Goal: Task Accomplishment & Management: Manage account settings

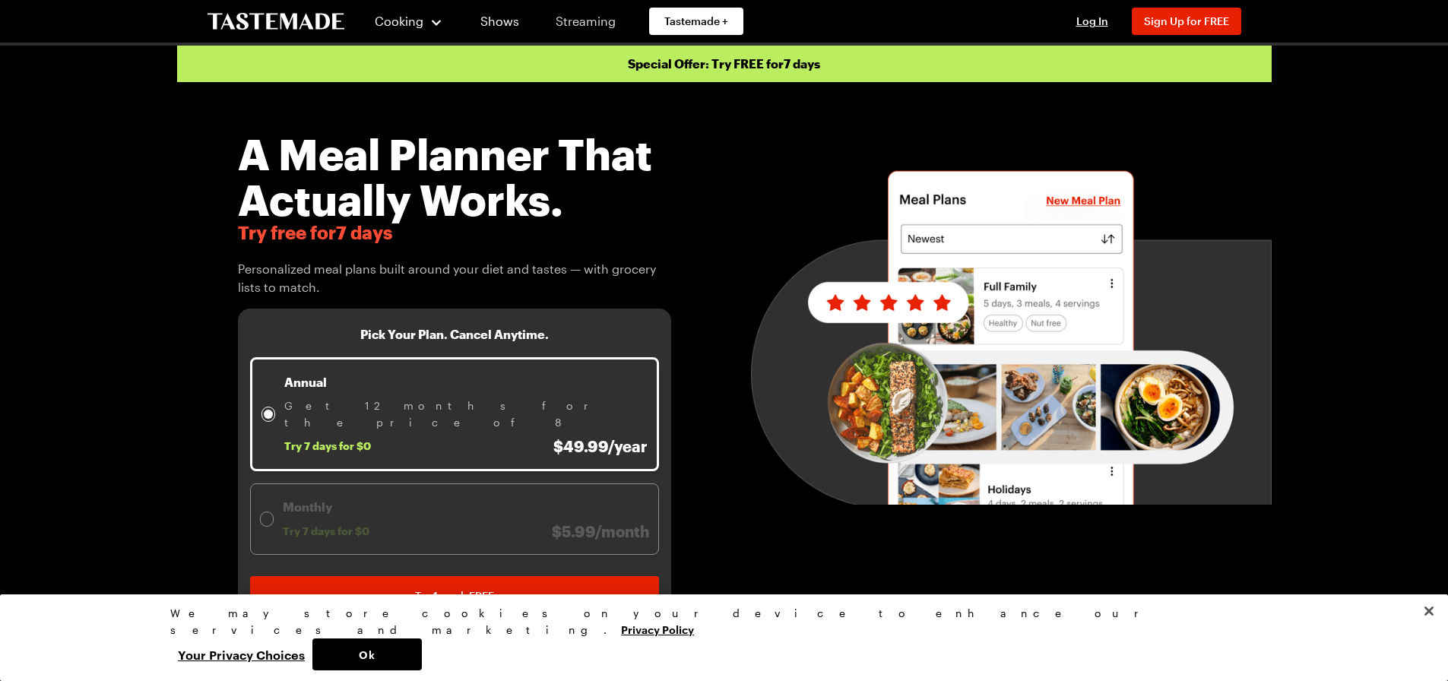
click at [556, 21] on link "Streaming" at bounding box center [585, 21] width 90 height 43
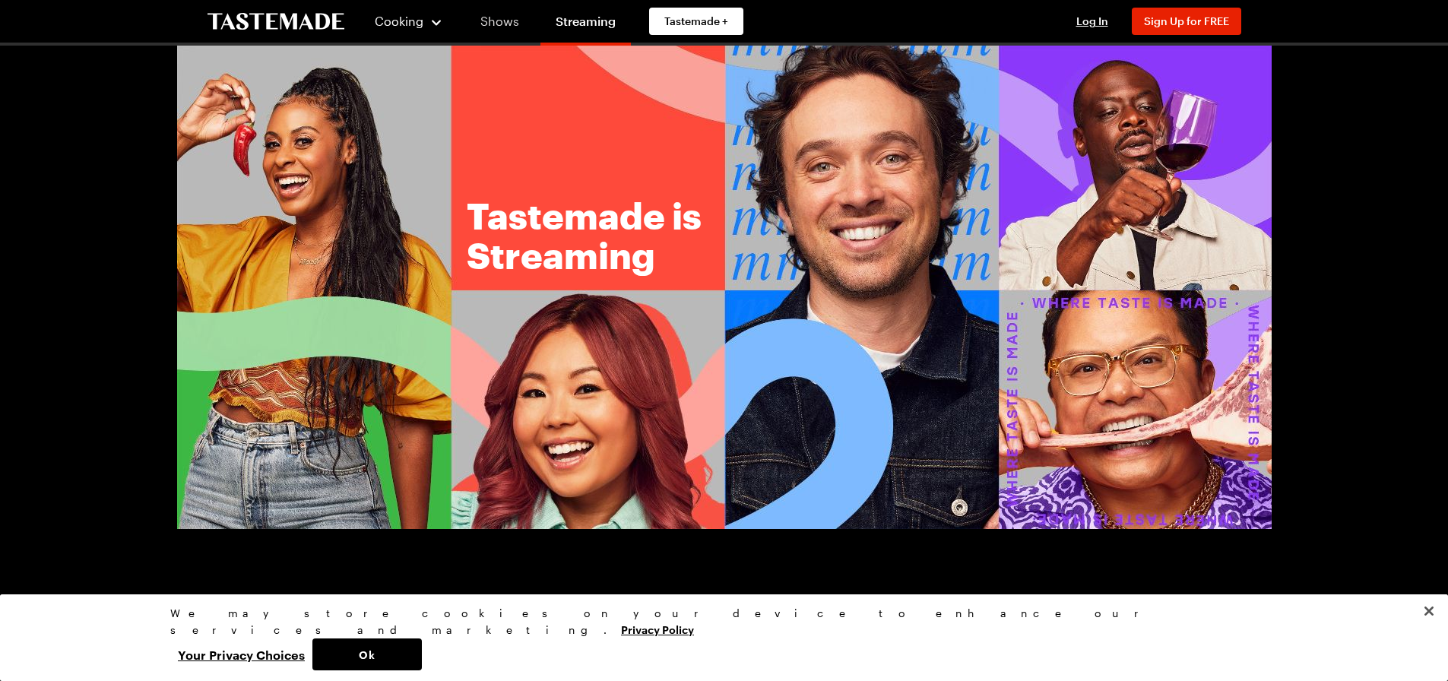
click at [507, 21] on link "Shows" at bounding box center [499, 21] width 69 height 43
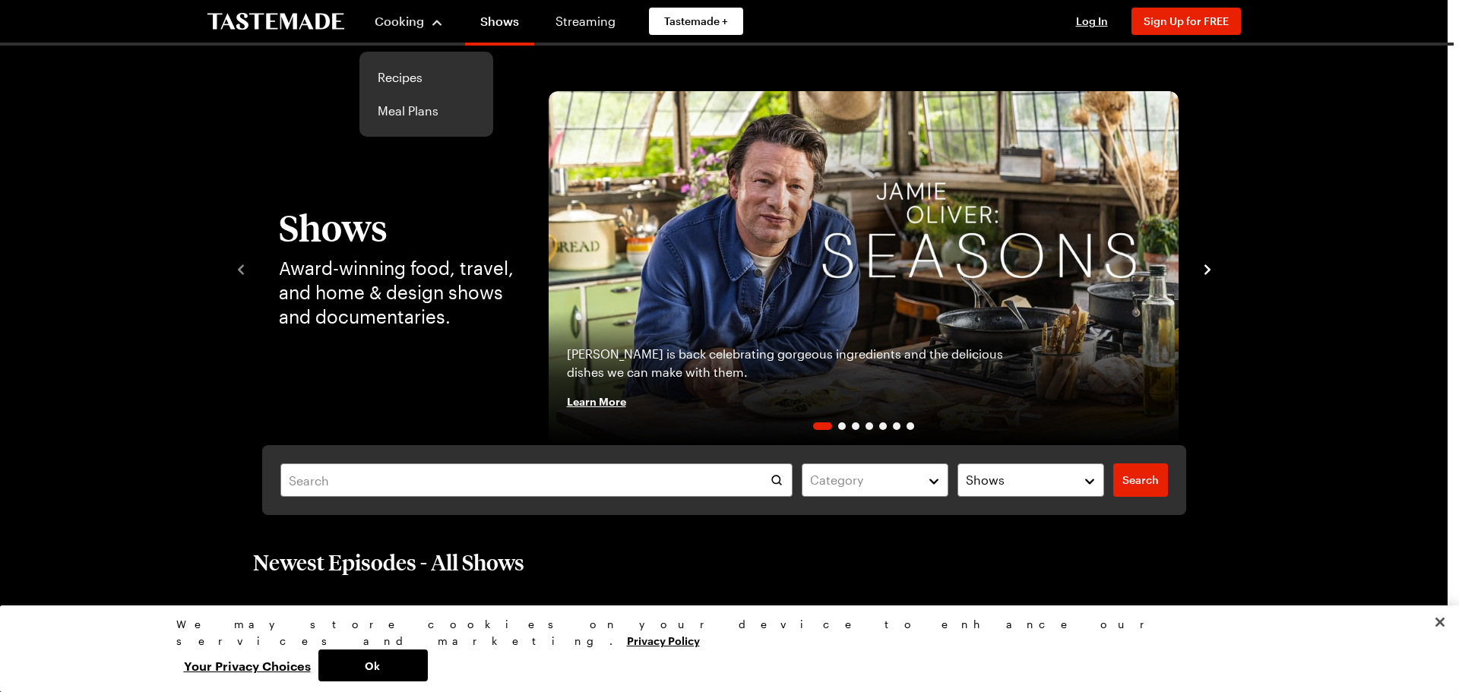
click at [429, 18] on div "Cooking" at bounding box center [409, 21] width 69 height 18
click at [396, 78] on link "Recipes" at bounding box center [426, 77] width 115 height 33
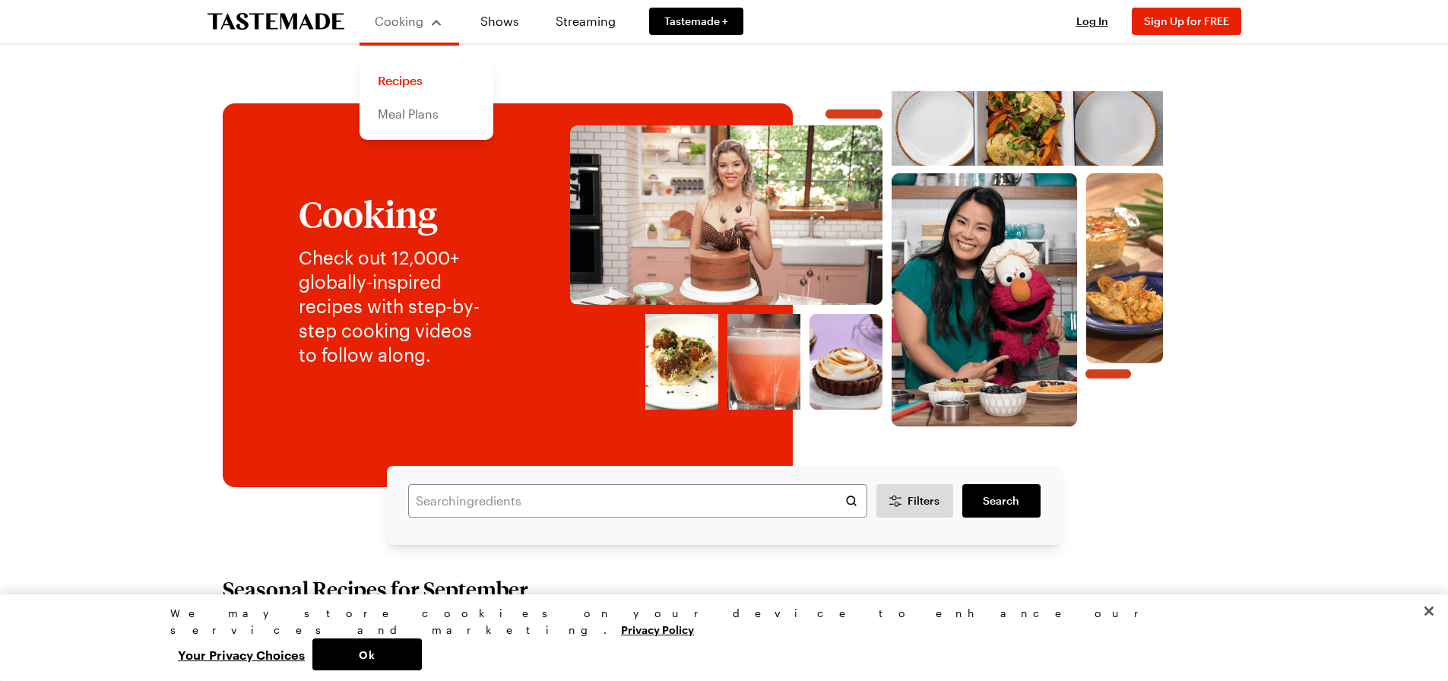
click at [400, 114] on link "Meal Plans" at bounding box center [426, 113] width 115 height 33
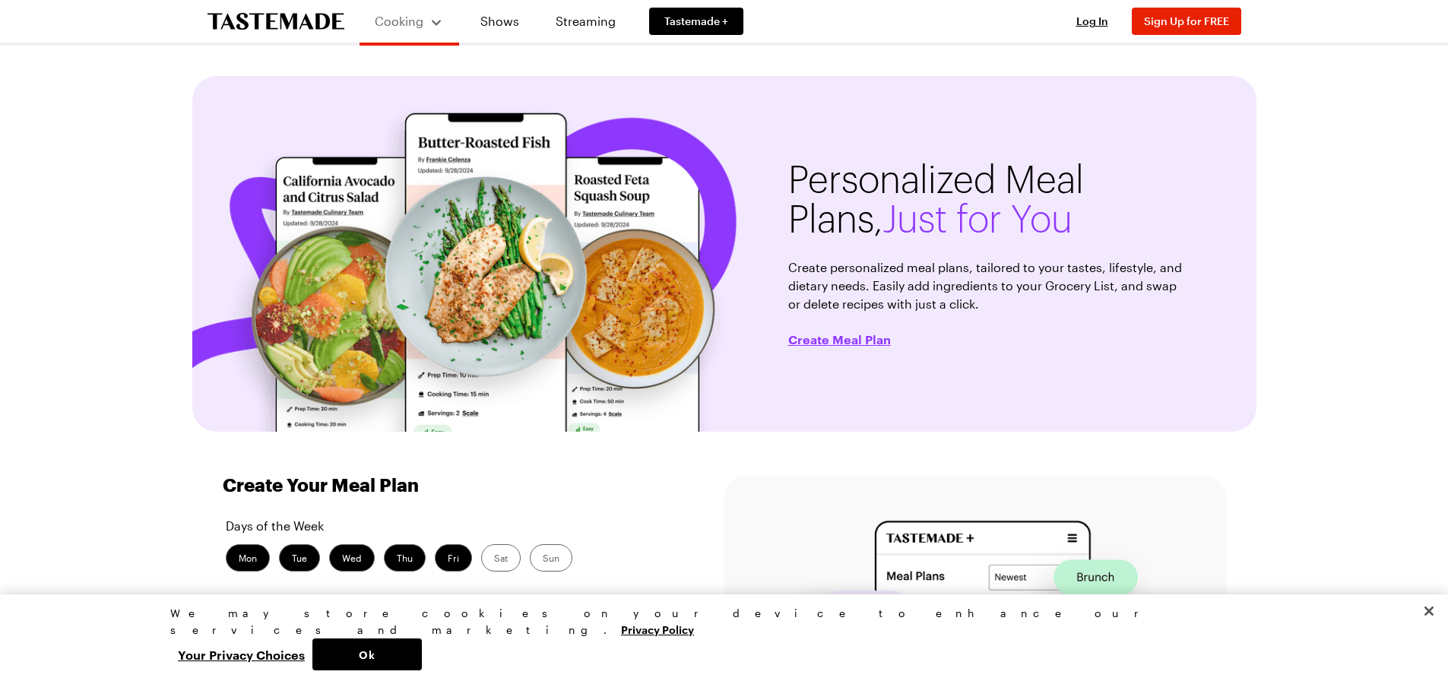
scroll to position [304, 0]
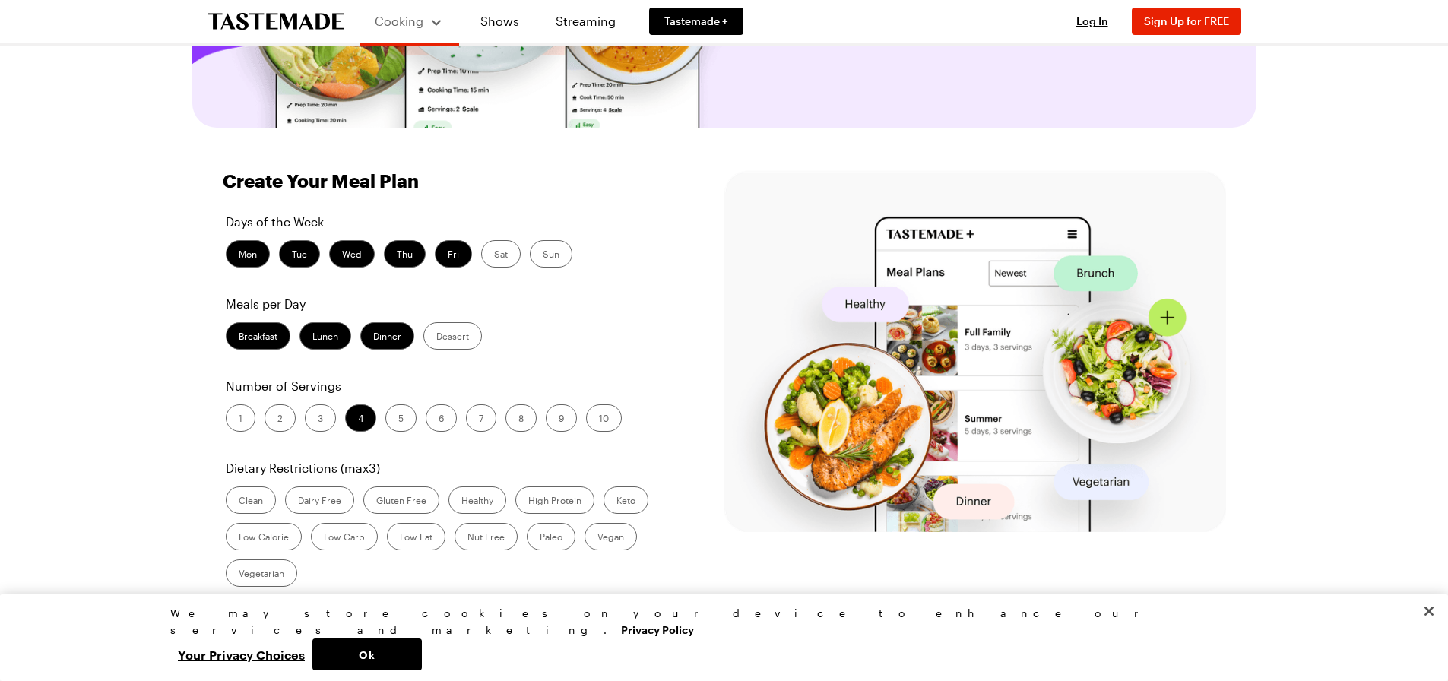
click at [562, 498] on label "High Protein" at bounding box center [554, 499] width 79 height 27
click at [528, 502] on Protein "High Protein" at bounding box center [528, 502] width 0 height 0
click at [477, 495] on label "Healthy" at bounding box center [477, 499] width 58 height 27
click at [461, 502] on input "Healthy" at bounding box center [461, 502] width 0 height 0
click at [320, 419] on label "3" at bounding box center [320, 417] width 31 height 27
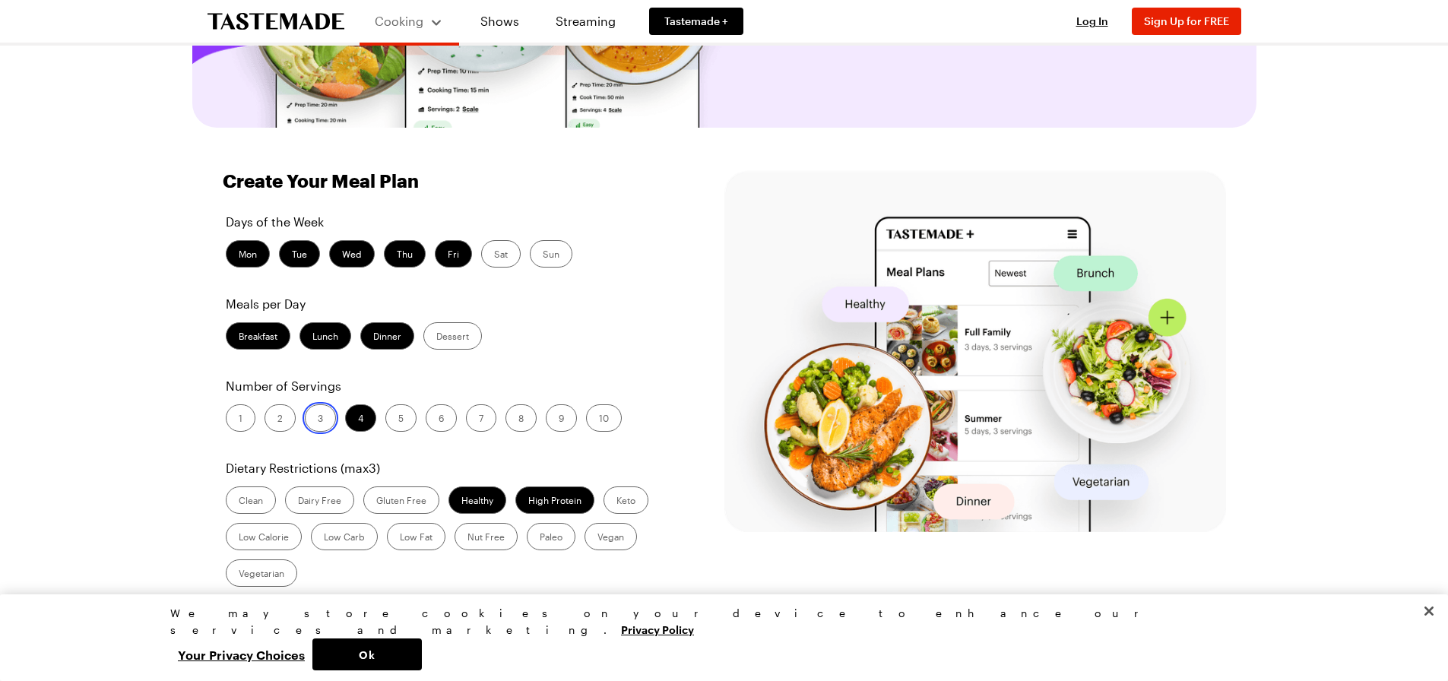
click at [318, 419] on input "3" at bounding box center [318, 419] width 0 height 0
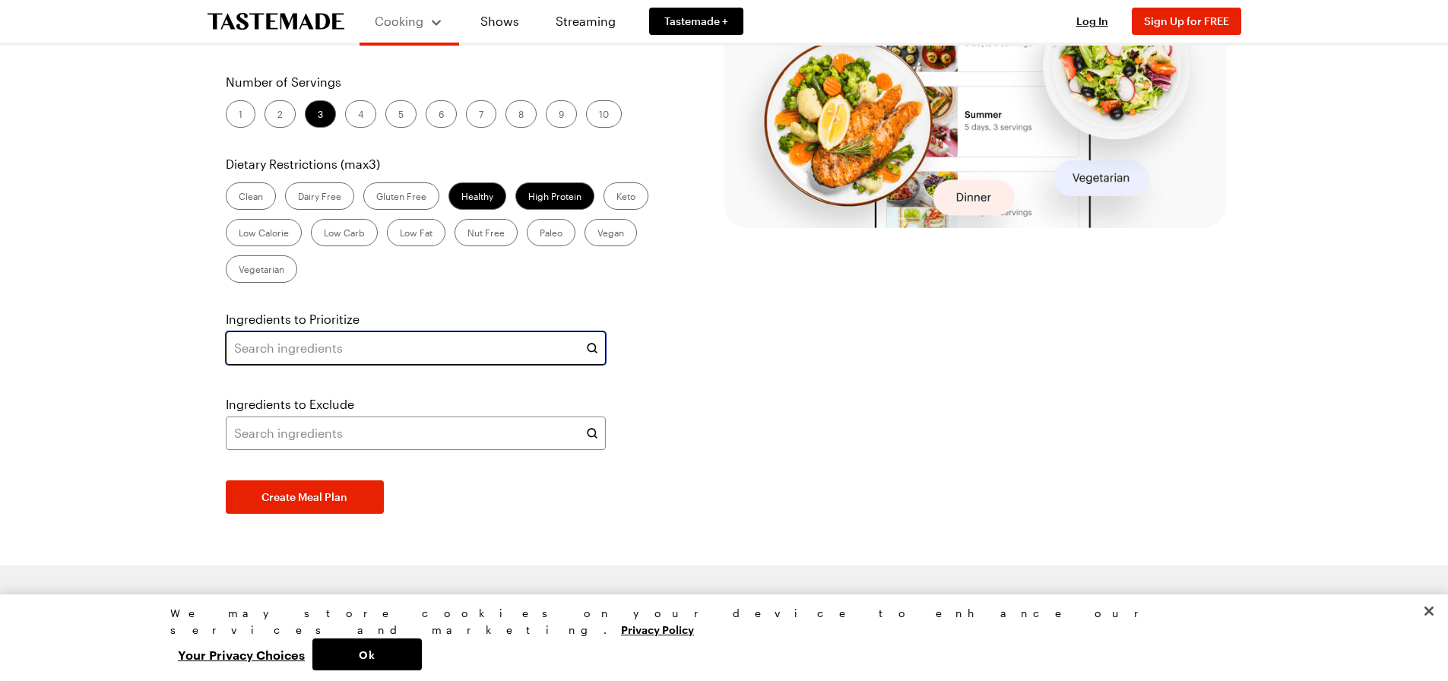
click at [508, 358] on input "text" at bounding box center [416, 347] width 380 height 33
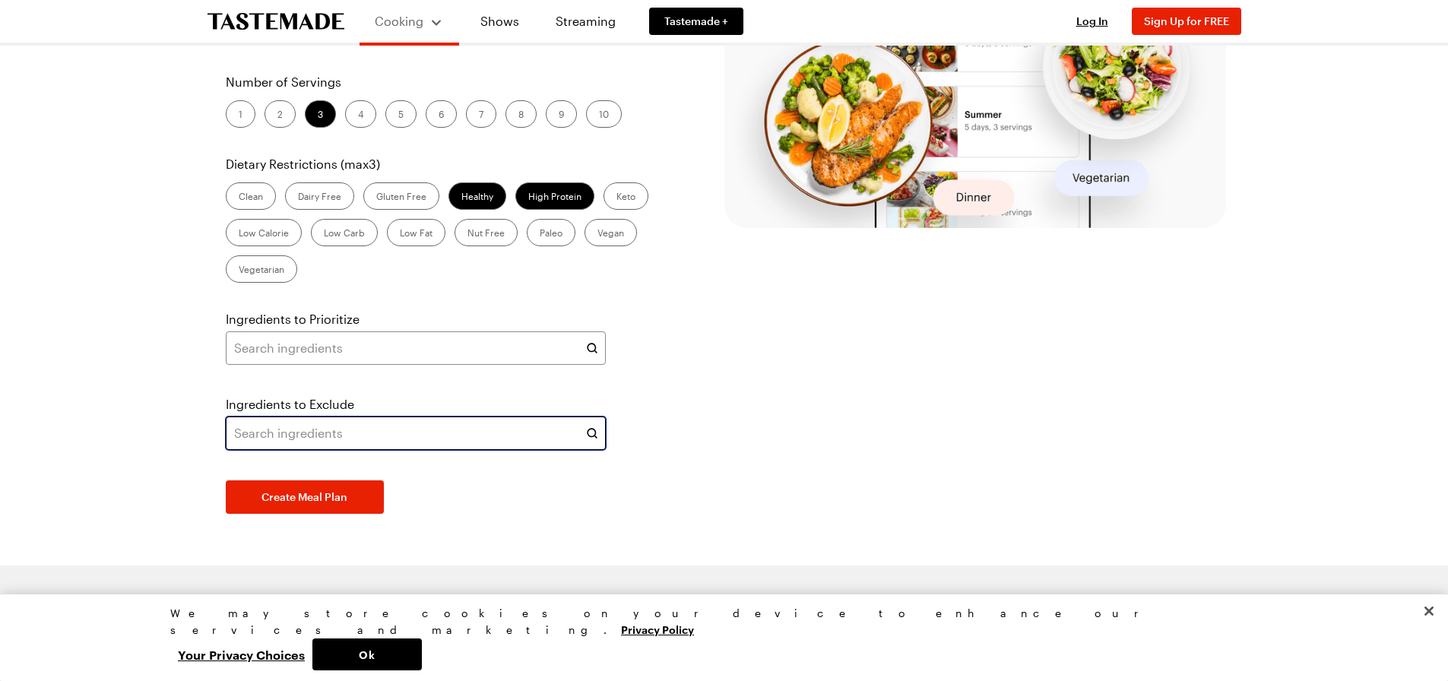
click at [305, 436] on input "text" at bounding box center [416, 432] width 380 height 33
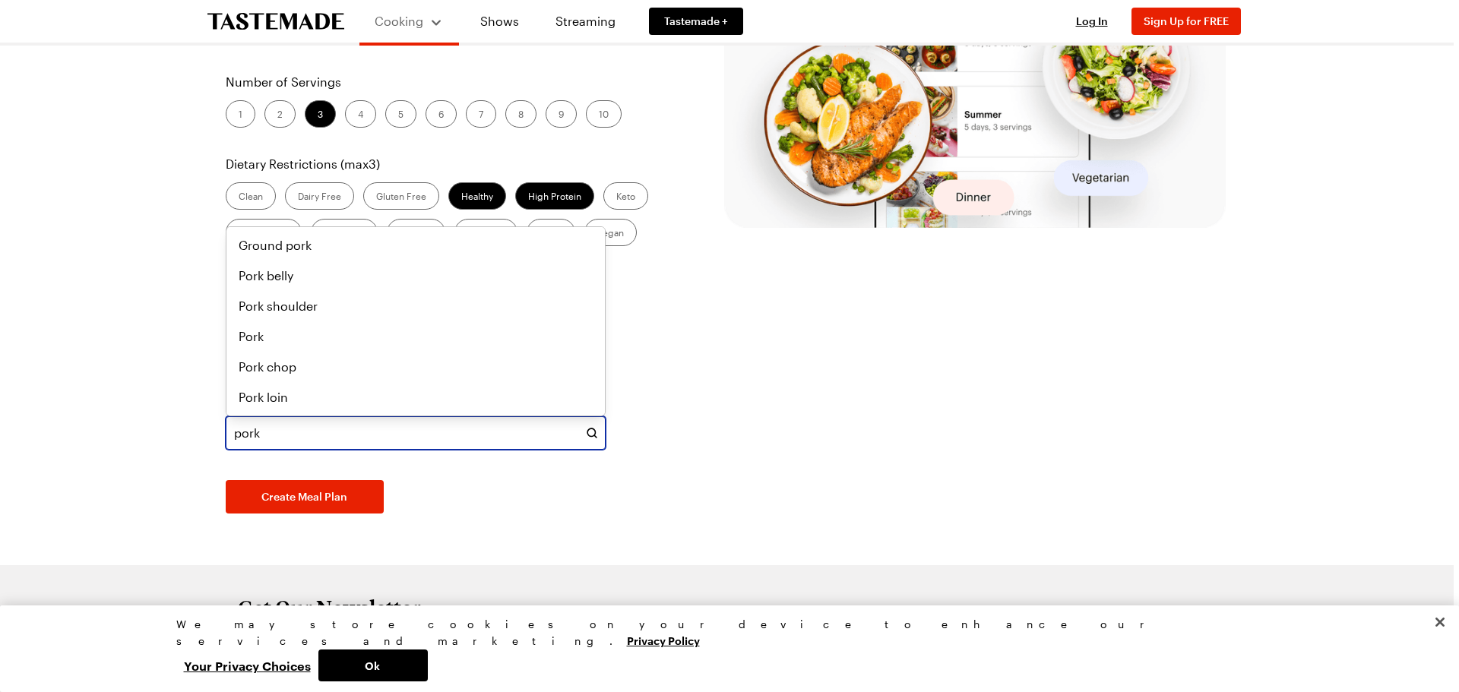
type input "pork"
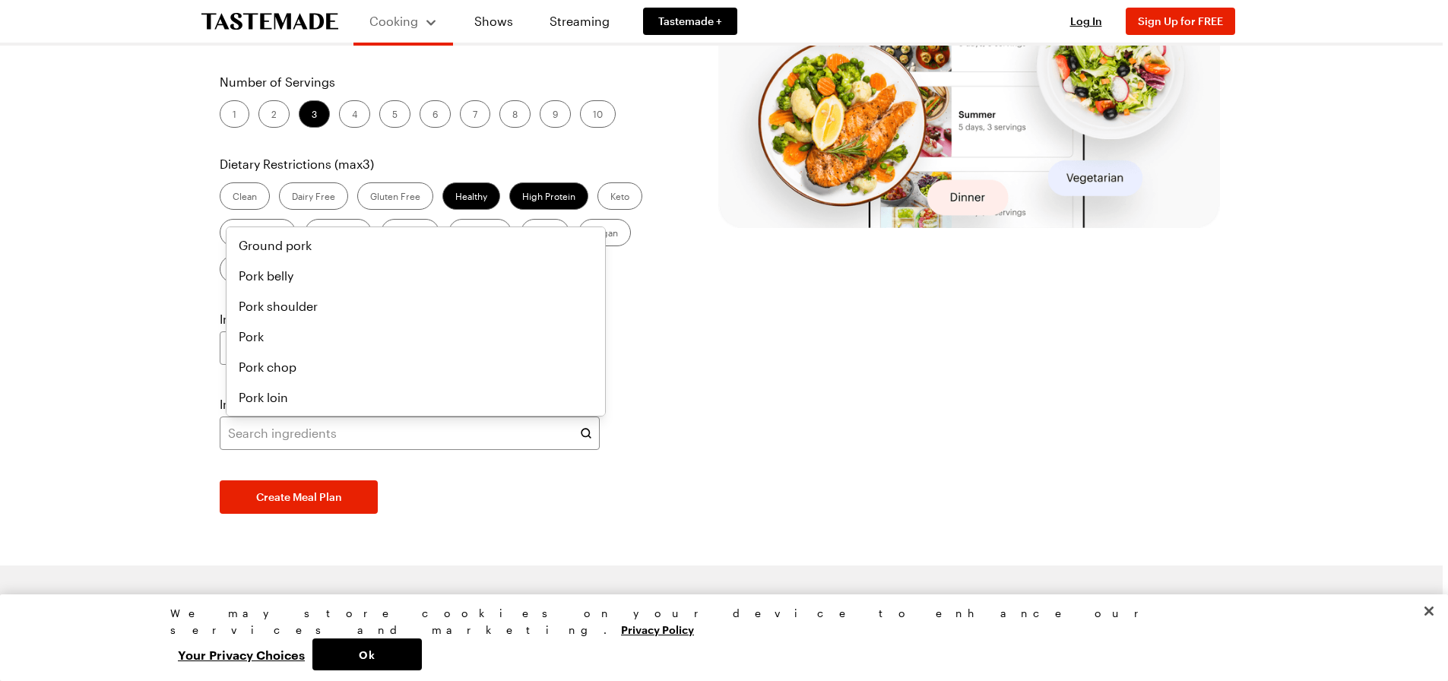
type input "pork"
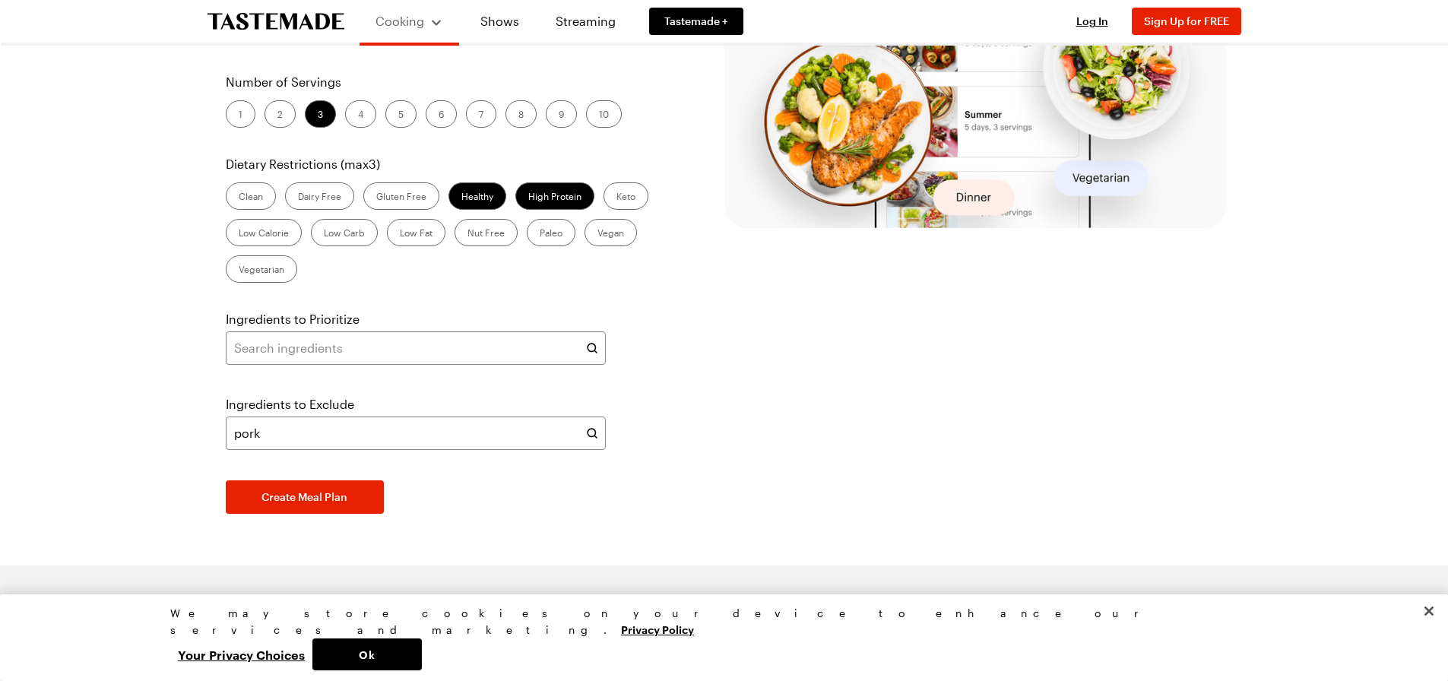
click at [146, 385] on div "Cooking Shows Streaming Tastemade + Log In Sign Up Log In Sign Up for FREE Pers…" at bounding box center [724, 117] width 1448 height 1451
click at [342, 494] on span "Create Meal Plan" at bounding box center [304, 496] width 86 height 15
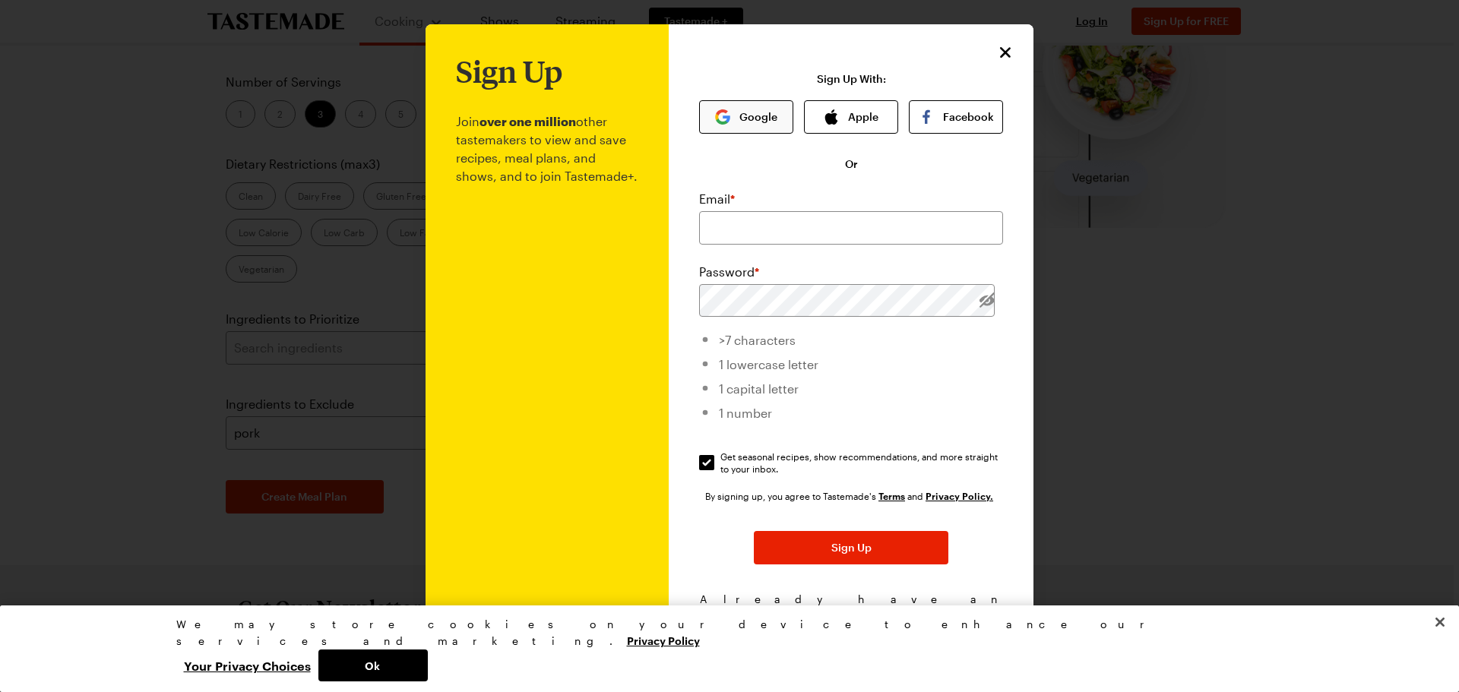
click at [744, 114] on button "Google" at bounding box center [746, 116] width 94 height 33
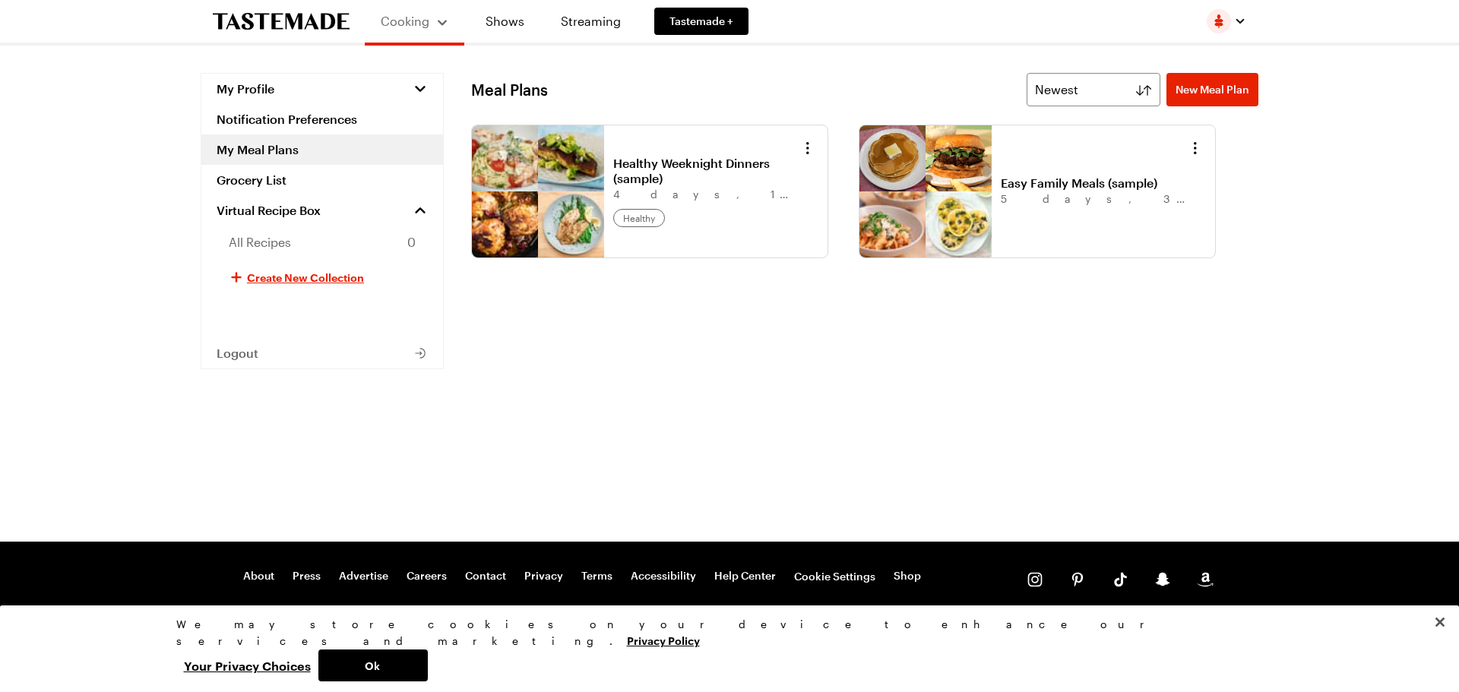
click at [263, 159] on link "My Meal Plans" at bounding box center [322, 149] width 242 height 30
click at [1242, 27] on div at bounding box center [1227, 21] width 40 height 24
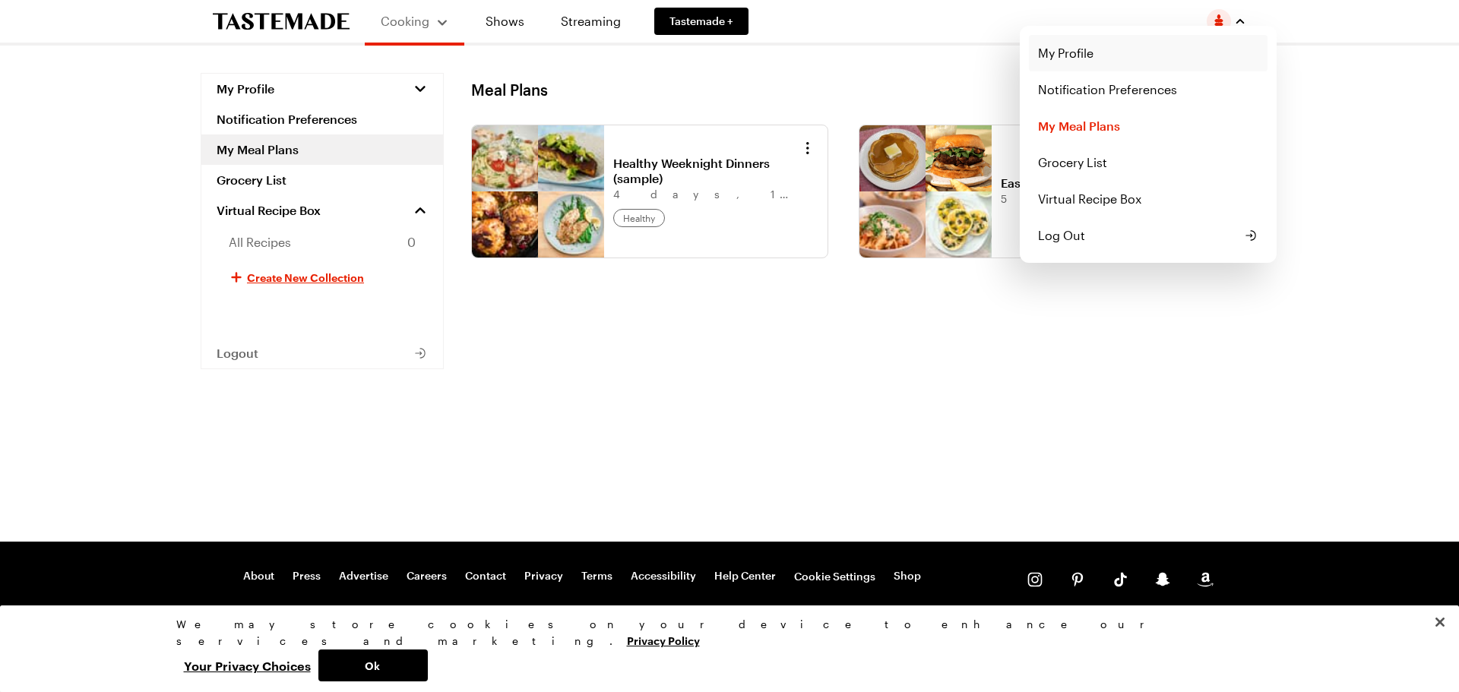
click at [1072, 64] on link "My Profile" at bounding box center [1148, 53] width 239 height 36
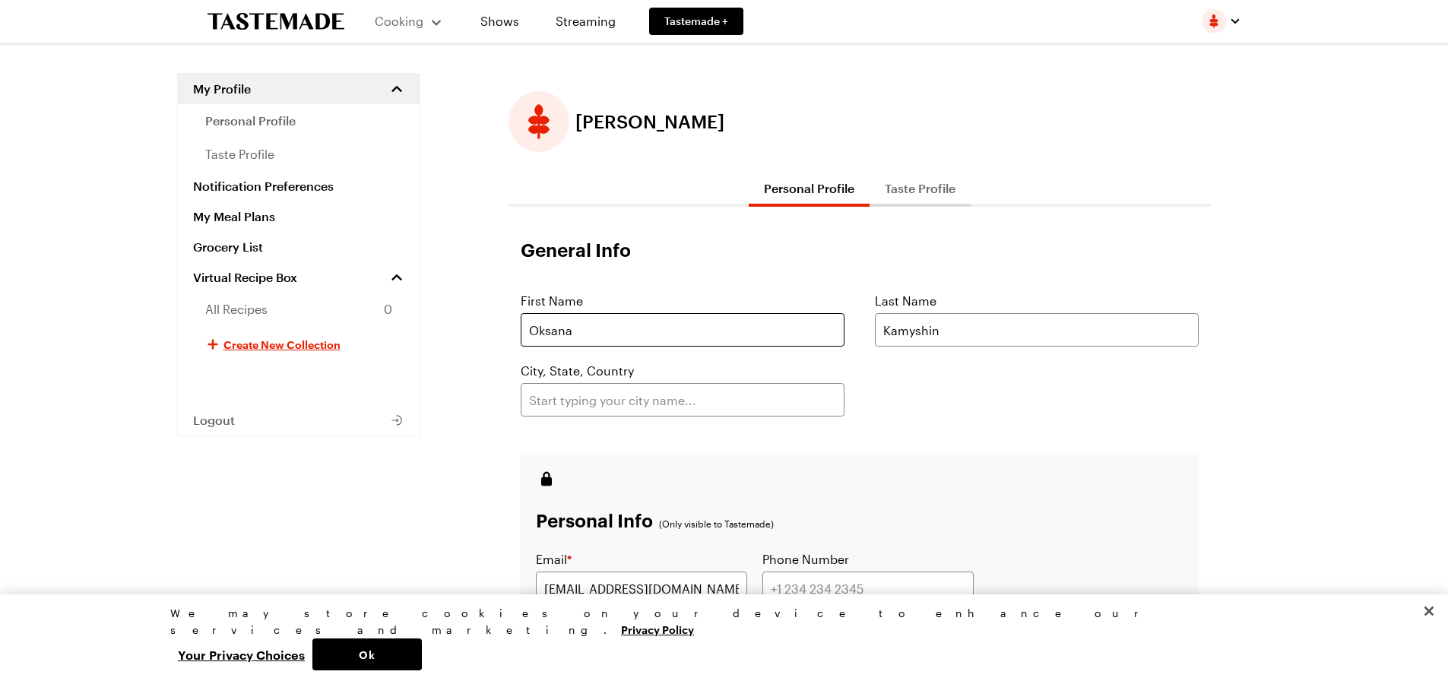
scroll to position [220, 0]
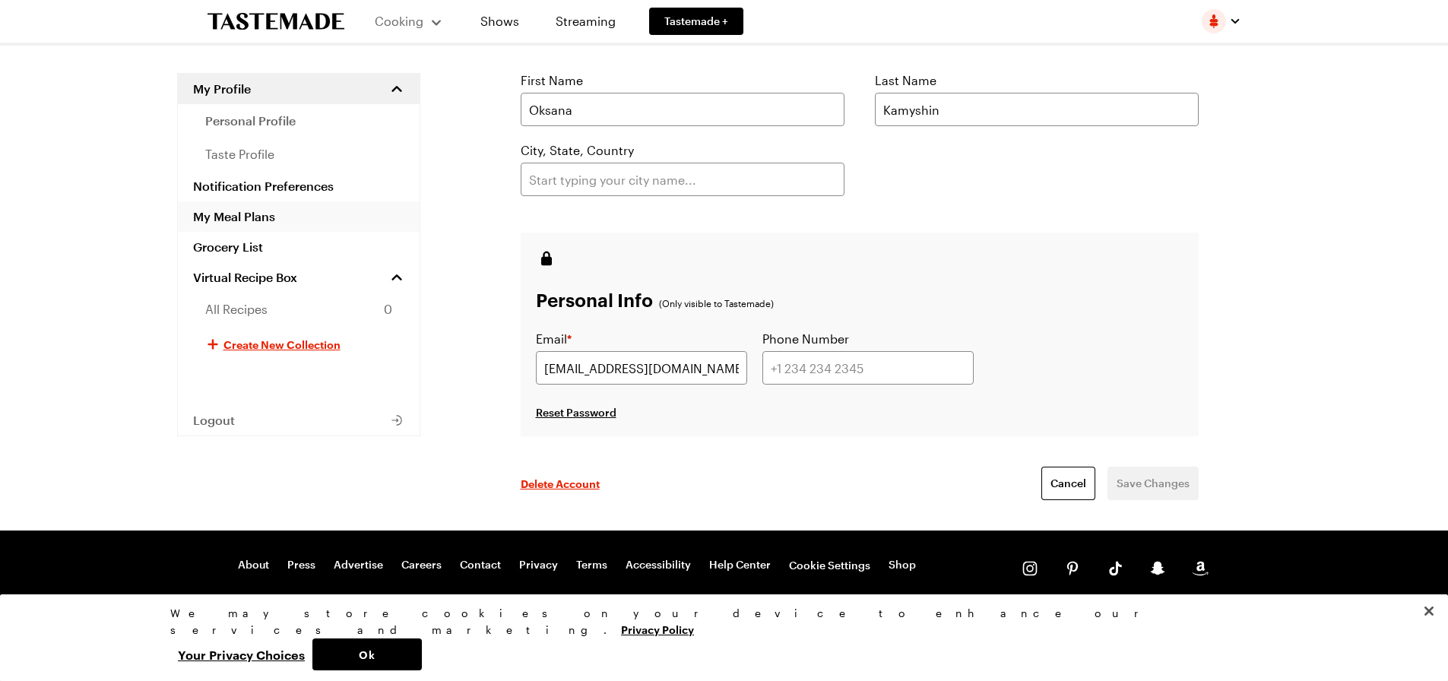
click at [264, 220] on link "My Meal Plans" at bounding box center [299, 216] width 242 height 30
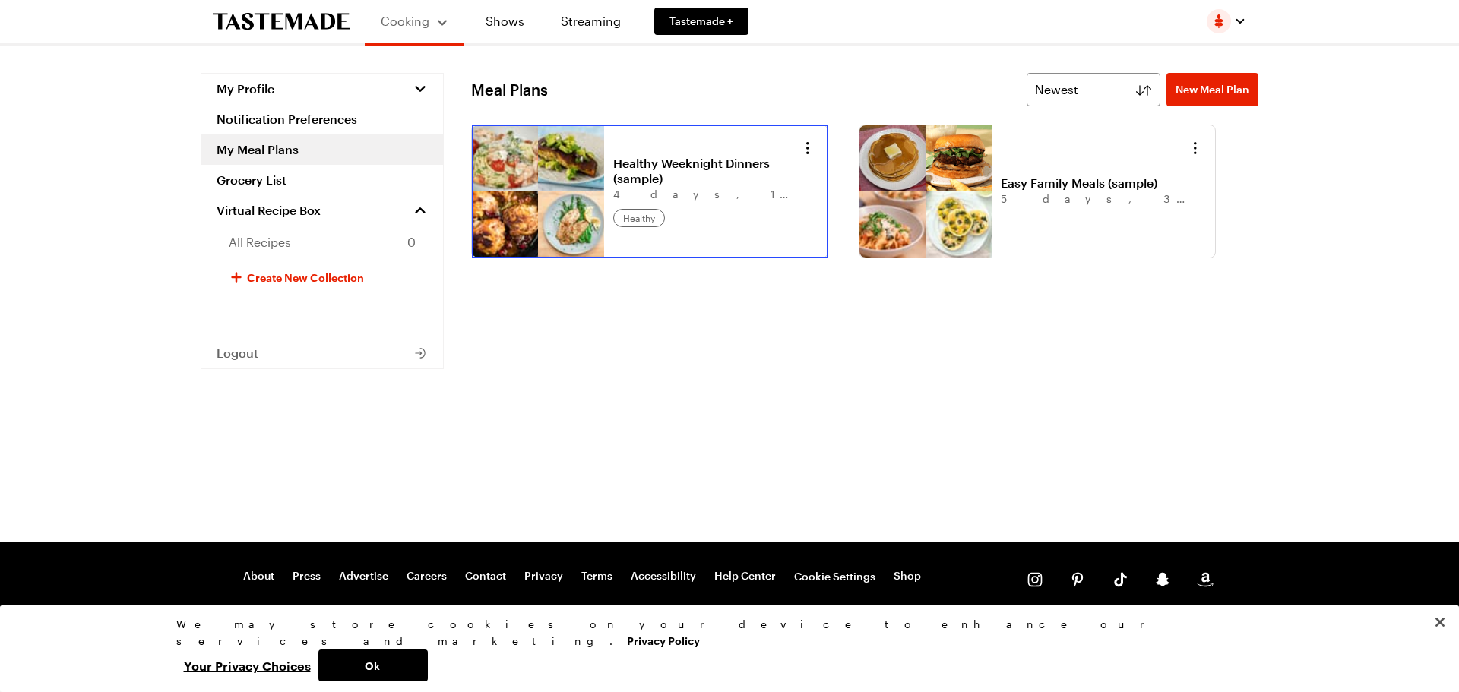
click at [613, 168] on link "Healthy Weeknight Dinners (sample)" at bounding box center [707, 171] width 188 height 30
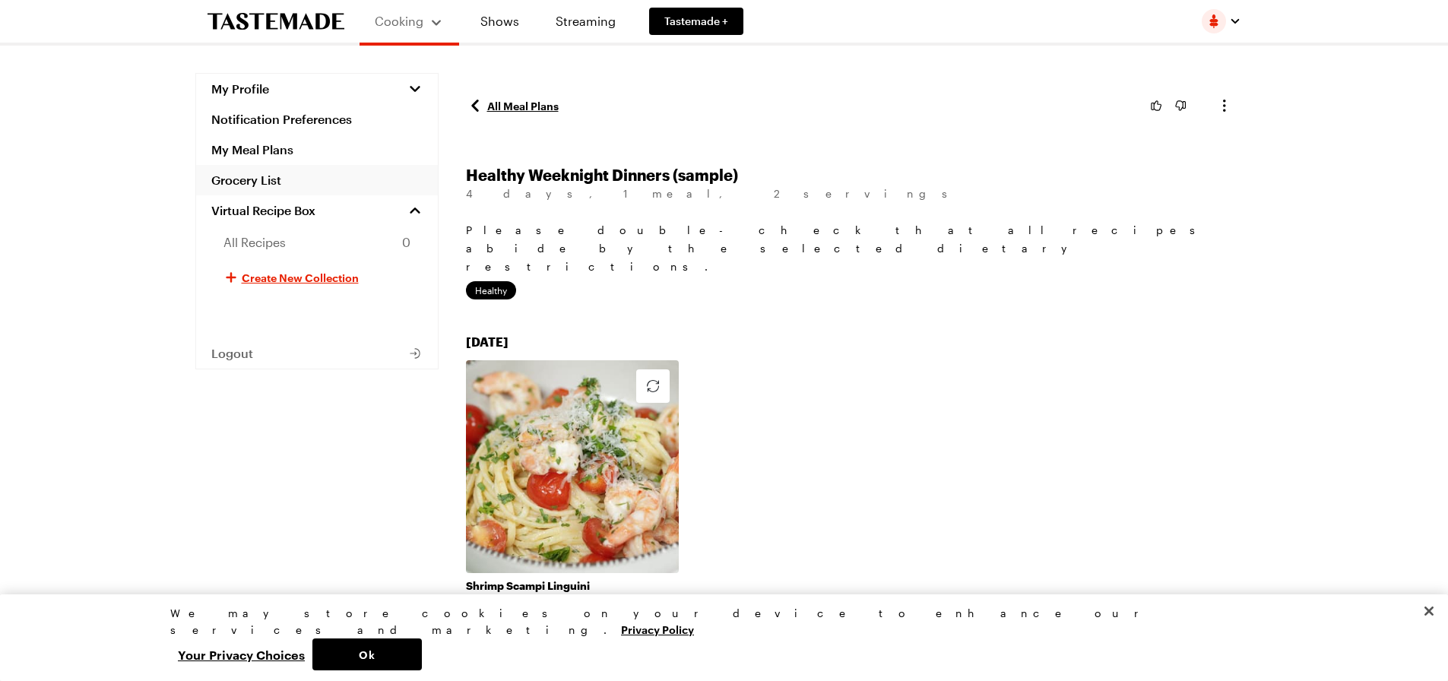
click at [365, 173] on link "Grocery List" at bounding box center [317, 180] width 242 height 30
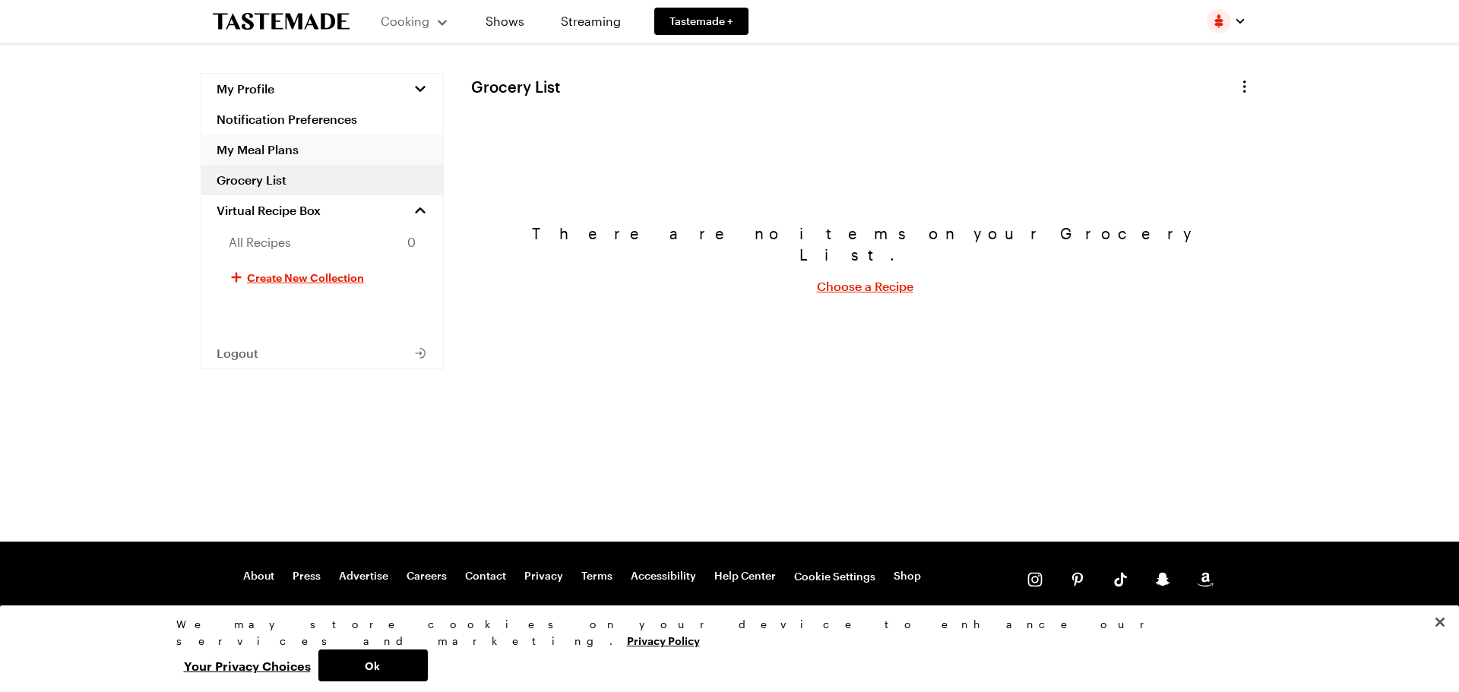
click at [243, 145] on link "My Meal Plans" at bounding box center [322, 149] width 242 height 30
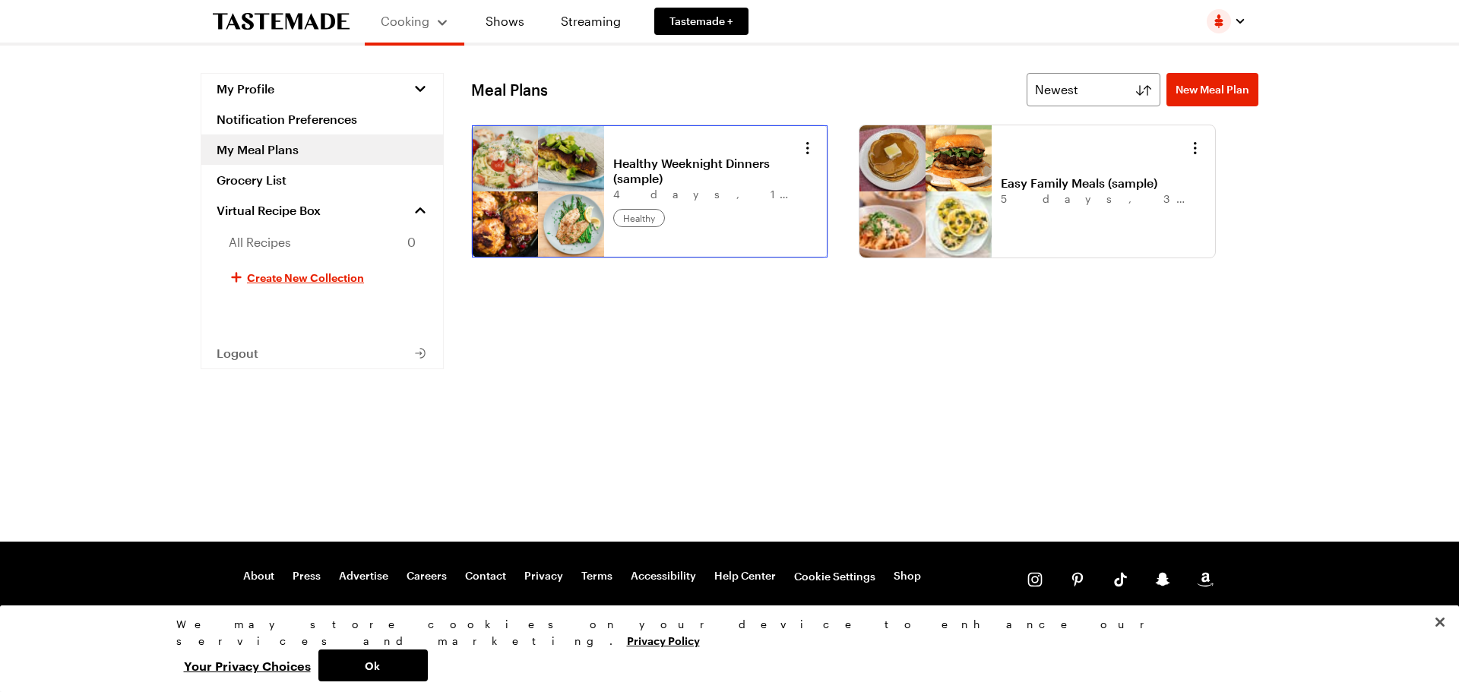
click at [613, 186] on link "Healthy Weeknight Dinners (sample)" at bounding box center [707, 171] width 188 height 30
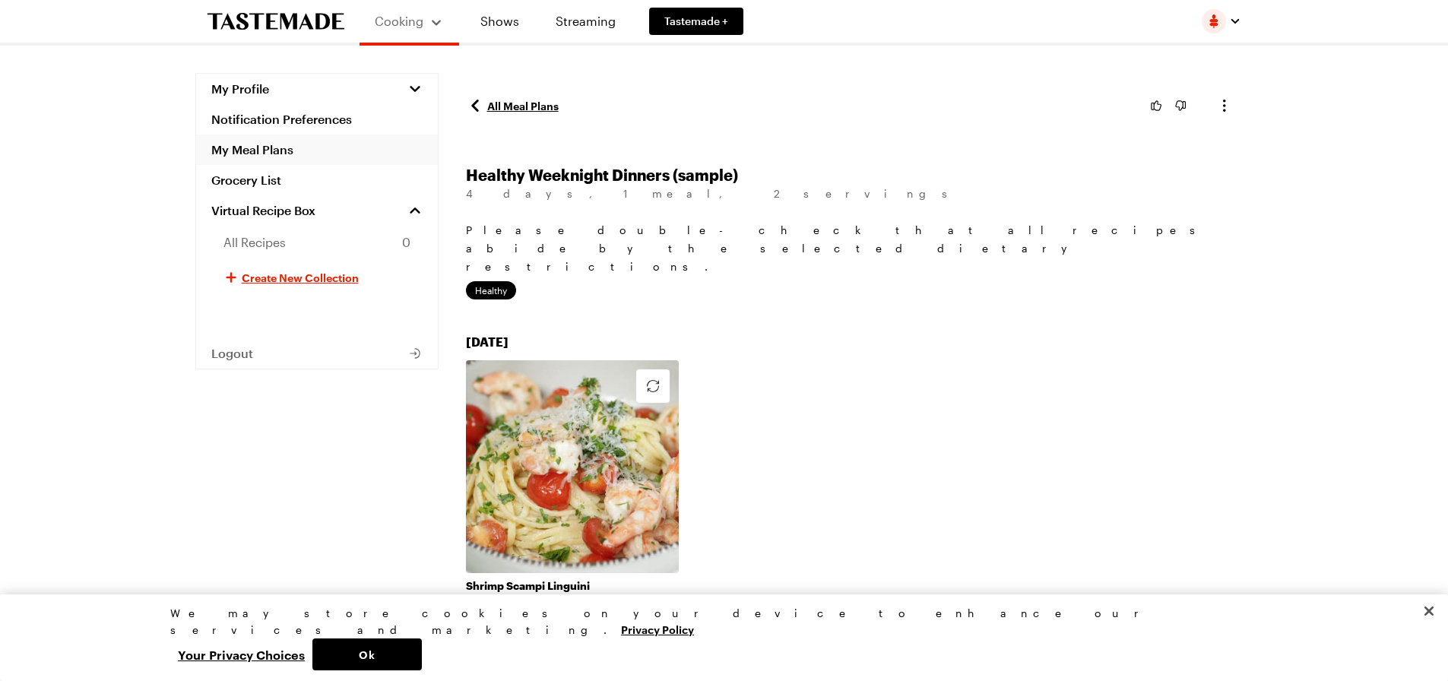
click at [241, 149] on link "My Meal Plans" at bounding box center [317, 149] width 242 height 30
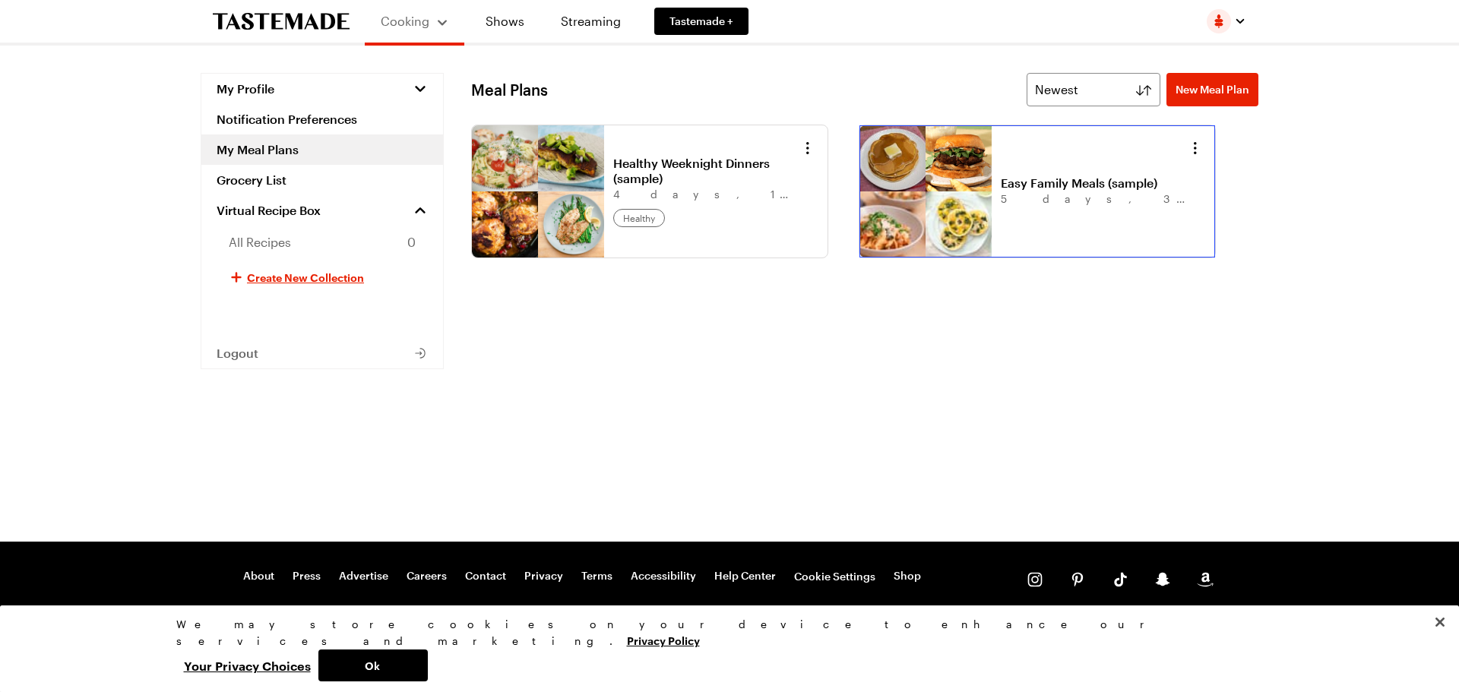
click at [1001, 191] on link "Easy Family Meals (sample)" at bounding box center [1095, 183] width 188 height 15
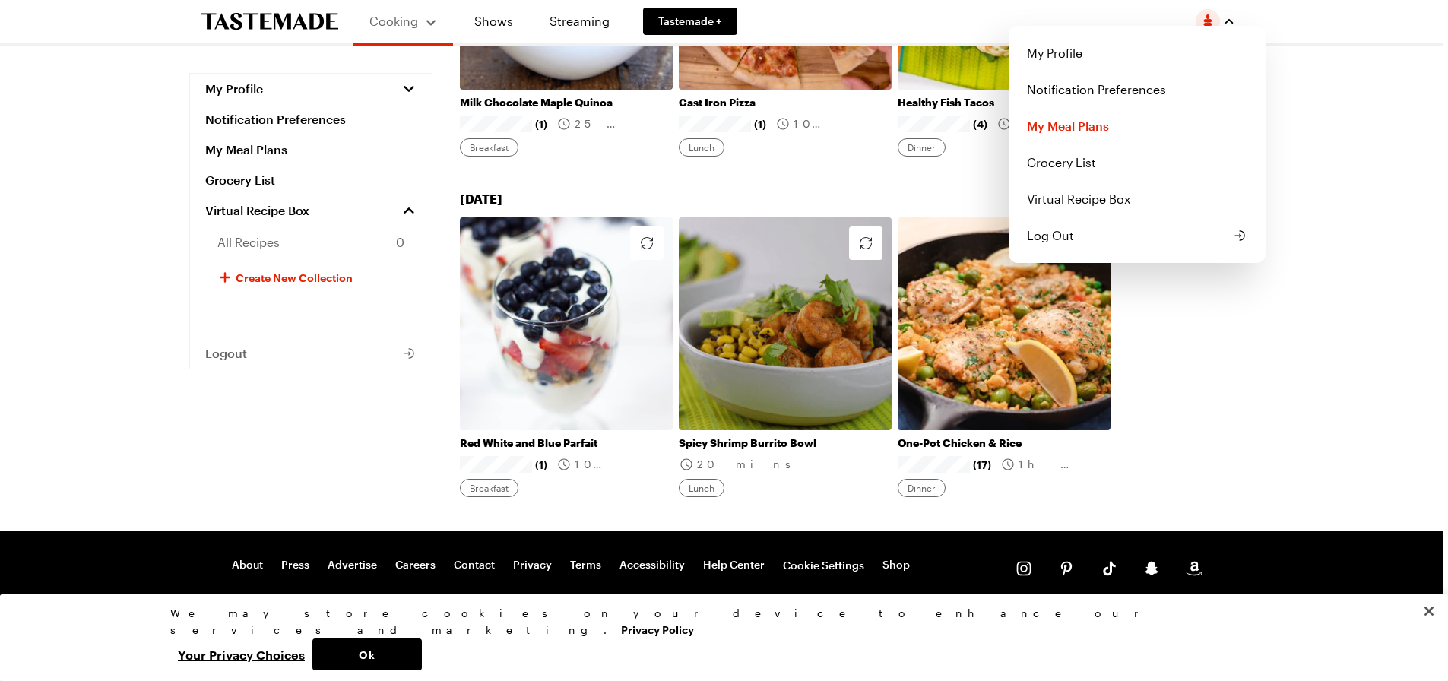
scroll to position [1422, 0]
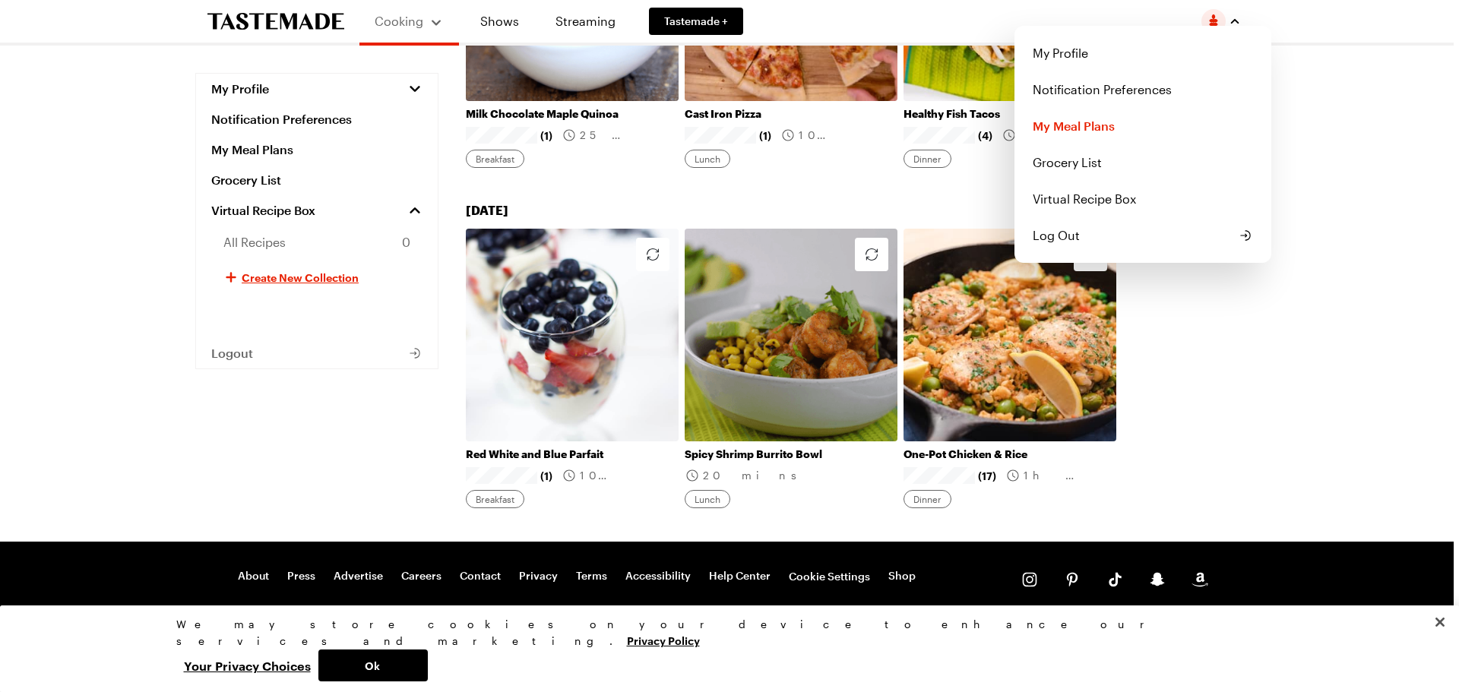
click at [1224, 23] on img "button" at bounding box center [1213, 21] width 24 height 24
click at [1058, 61] on link "My Profile" at bounding box center [1143, 53] width 239 height 36
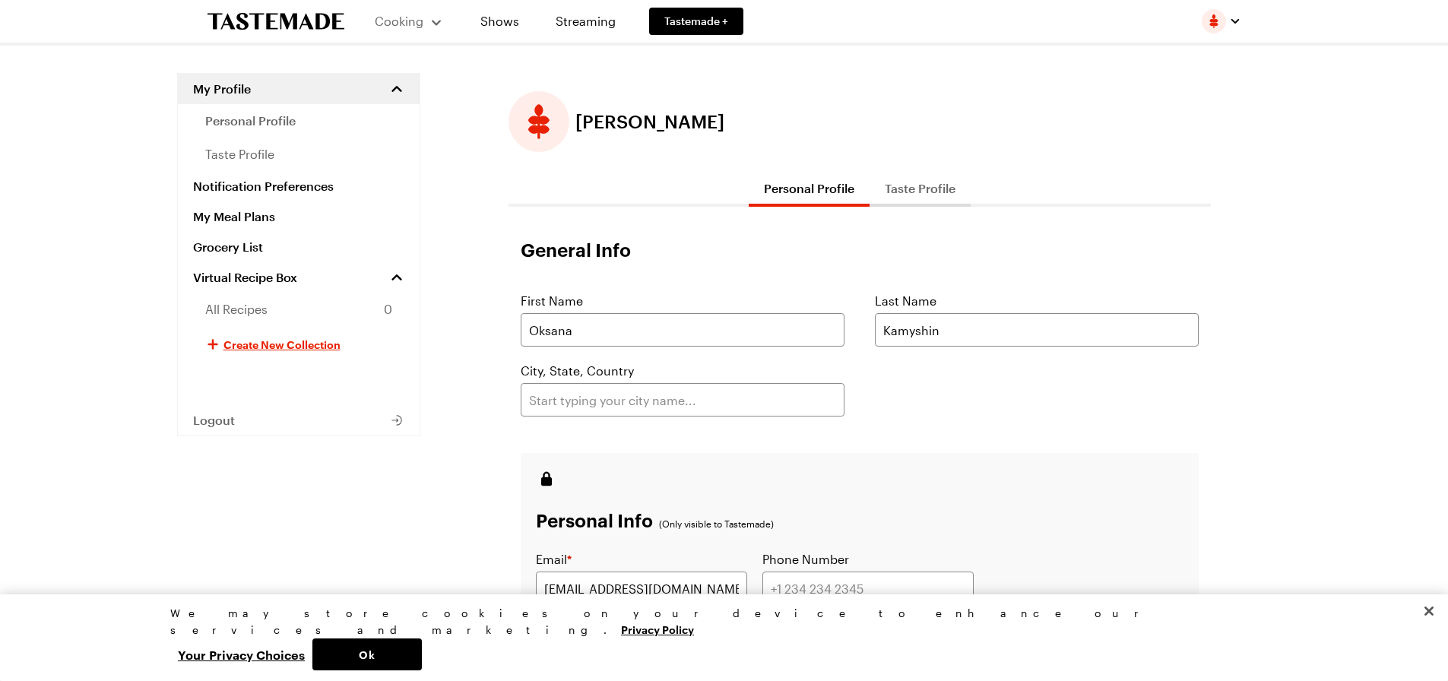
click at [913, 189] on button "Taste Profile" at bounding box center [919, 188] width 101 height 36
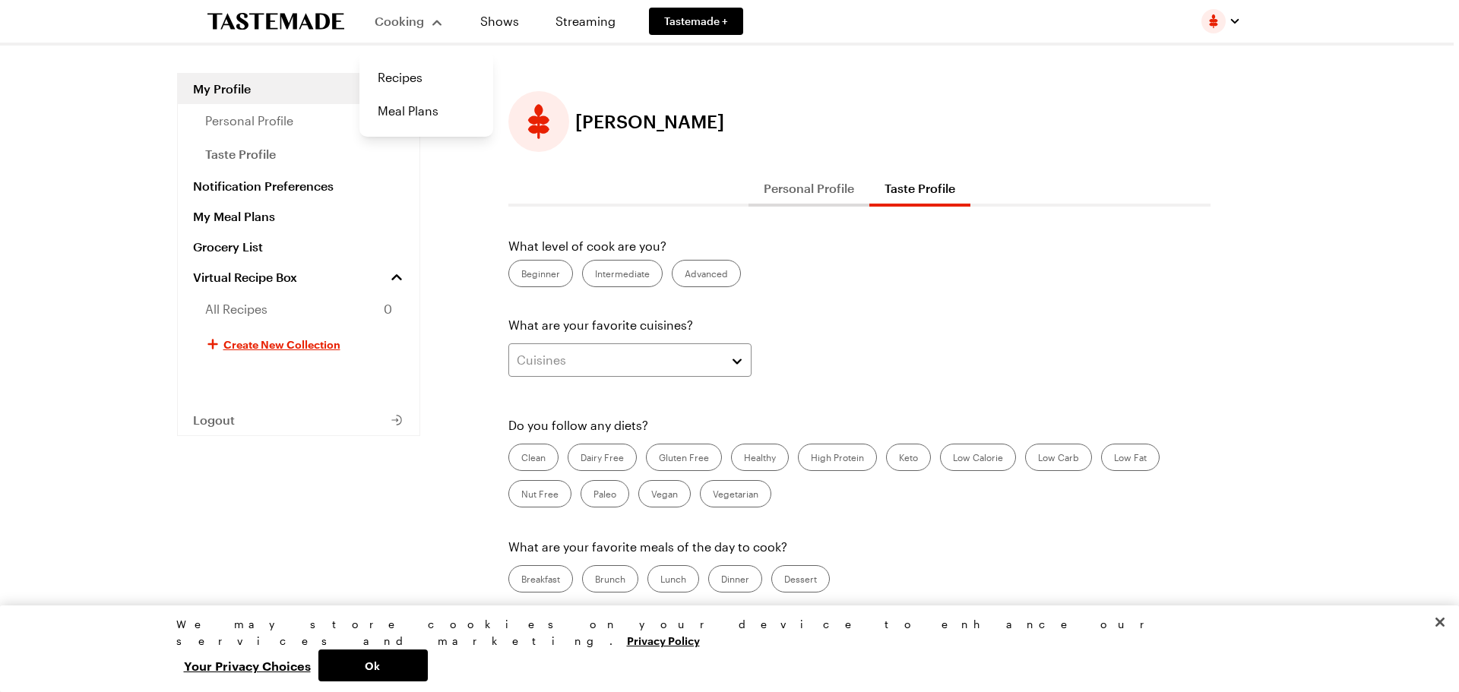
click at [409, 16] on span "Cooking" at bounding box center [399, 21] width 49 height 14
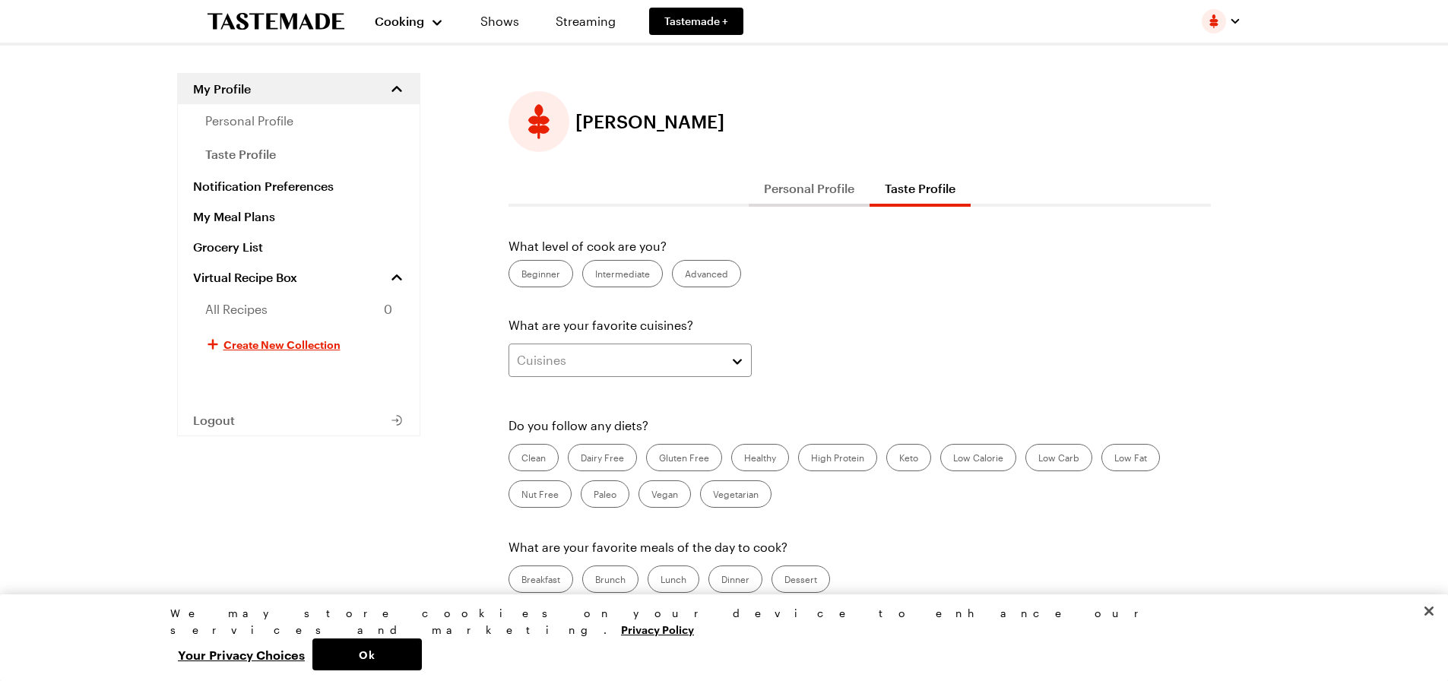
click at [1211, 21] on img "button" at bounding box center [1213, 21] width 24 height 24
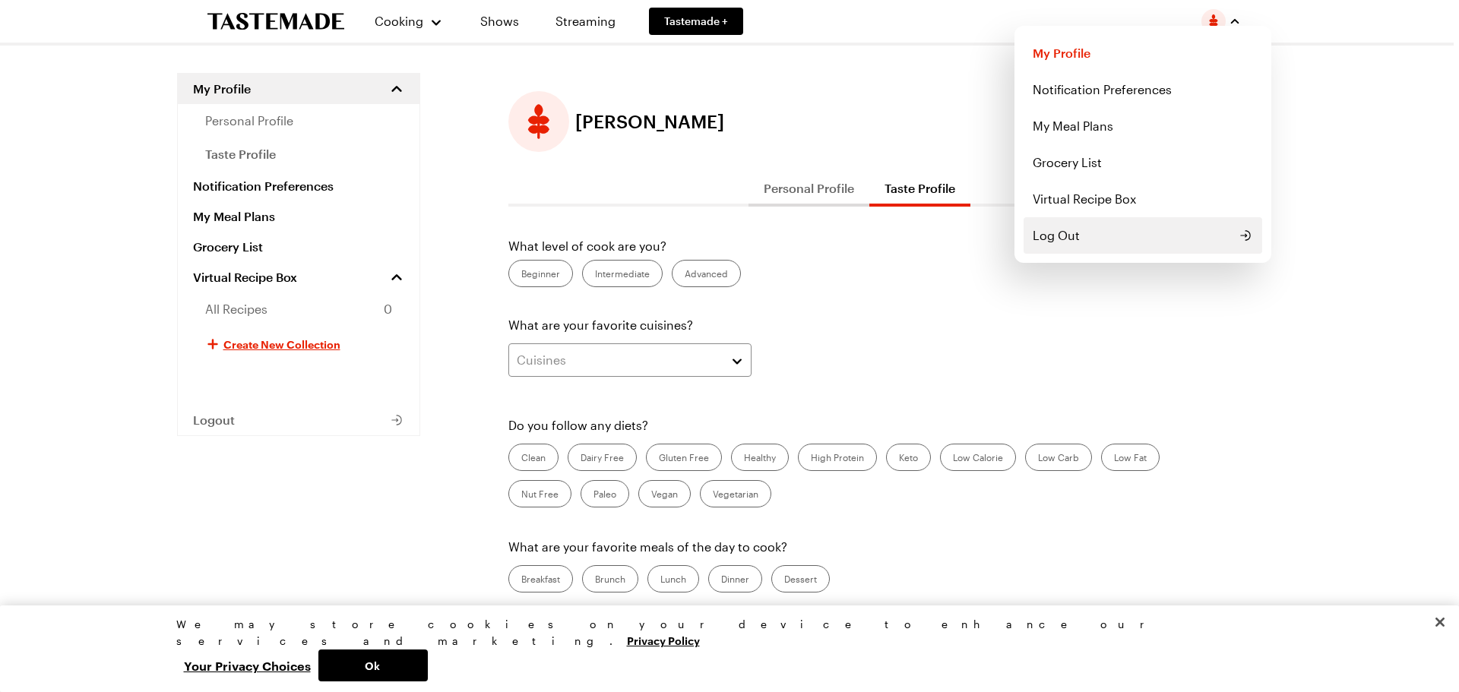
click at [1074, 223] on button "Log Out" at bounding box center [1143, 235] width 239 height 36
